Goal: Information Seeking & Learning: Learn about a topic

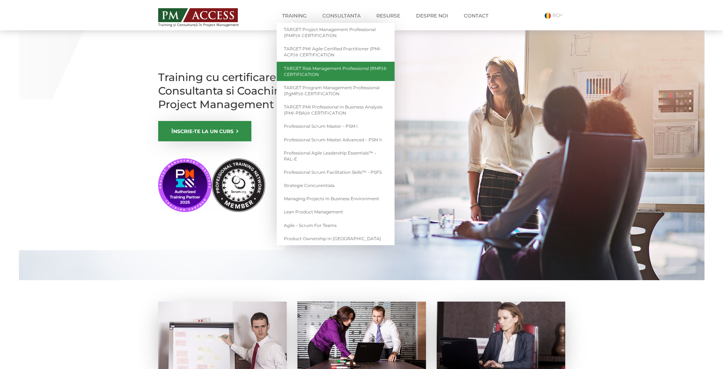
click at [320, 76] on link "TARGET Risk Management Professional (RMP)® CERTIFICATION" at bounding box center [336, 71] width 118 height 19
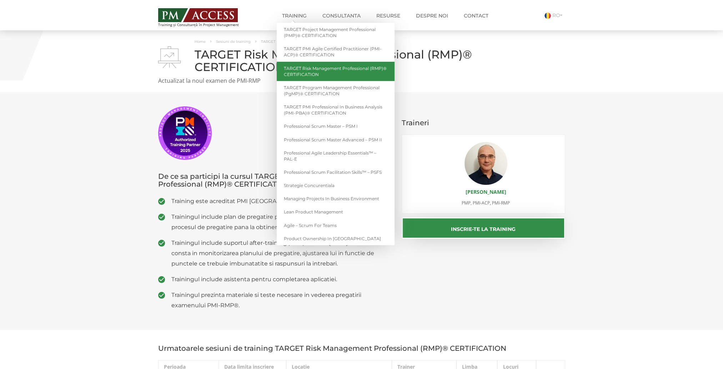
click at [326, 75] on link "TARGET Risk Management Professional (RMP)® CERTIFICATION" at bounding box center [336, 71] width 118 height 19
